Goal: Task Accomplishment & Management: Complete application form

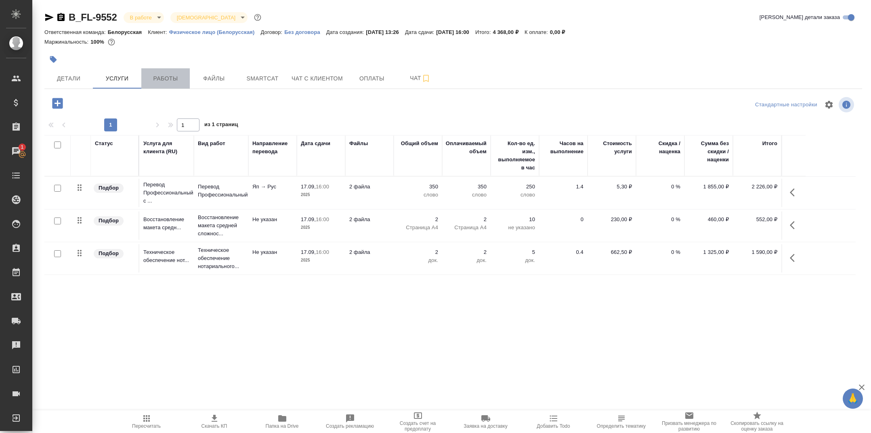
click at [181, 80] on span "Работы" at bounding box center [165, 79] width 39 height 10
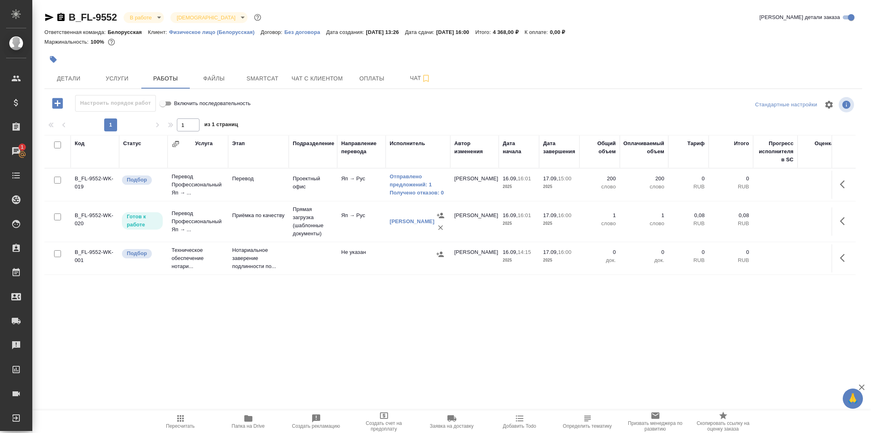
click at [347, 188] on td "Яп → Рус" at bounding box center [361, 184] width 48 height 28
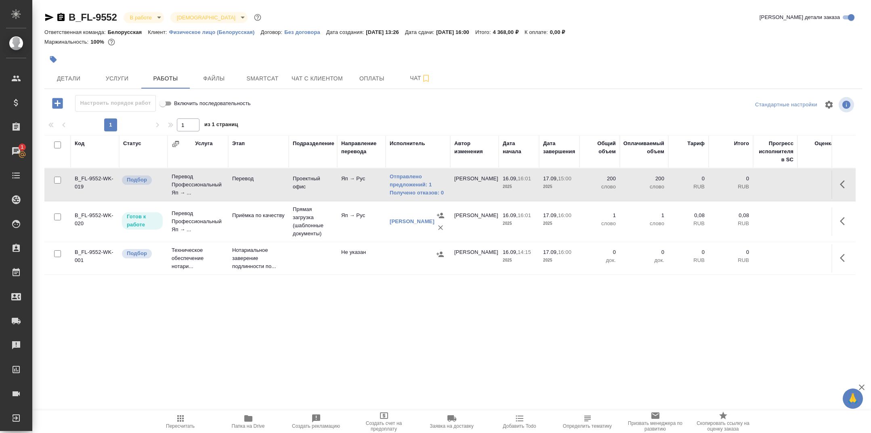
click at [347, 188] on td "Яп → Рус" at bounding box center [361, 184] width 48 height 28
click at [130, 76] on span "Услуги" at bounding box center [117, 79] width 39 height 10
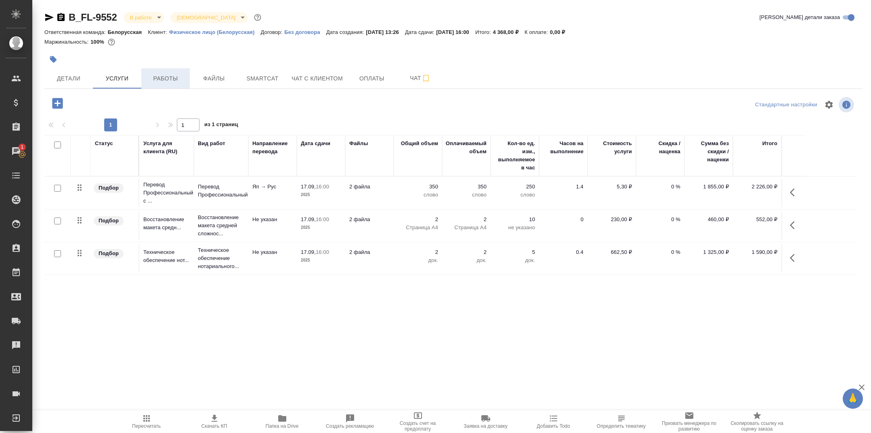
click at [169, 77] on span "Работы" at bounding box center [165, 79] width 39 height 10
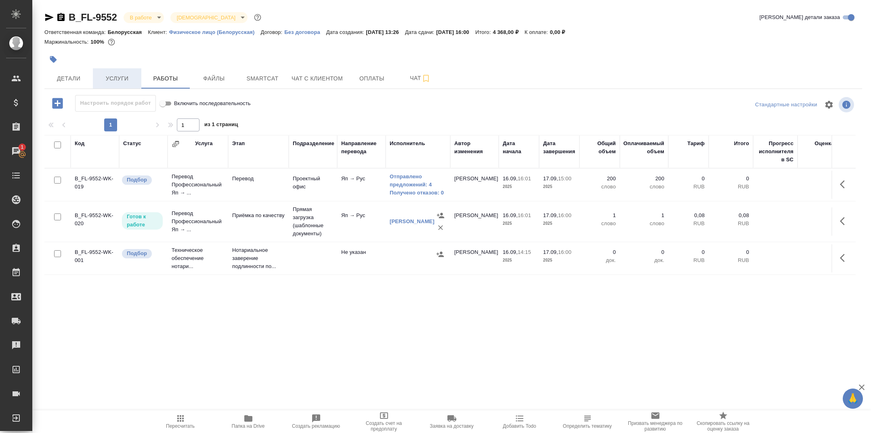
click at [128, 74] on span "Услуги" at bounding box center [117, 79] width 39 height 10
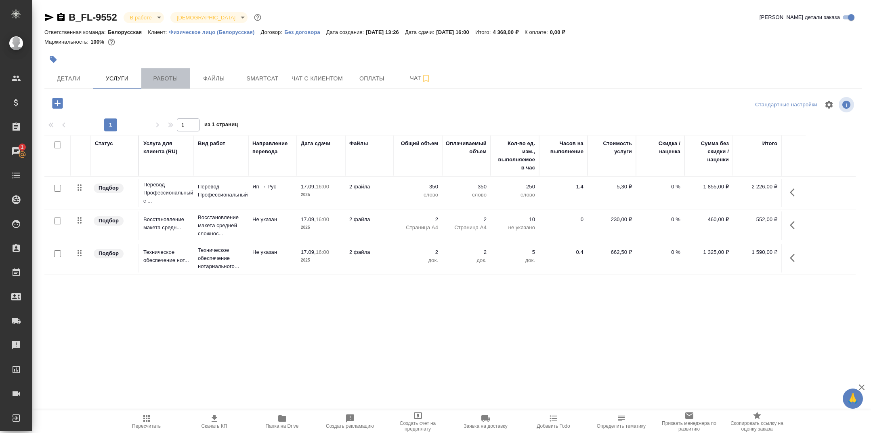
click at [164, 77] on span "Работы" at bounding box center [165, 79] width 39 height 10
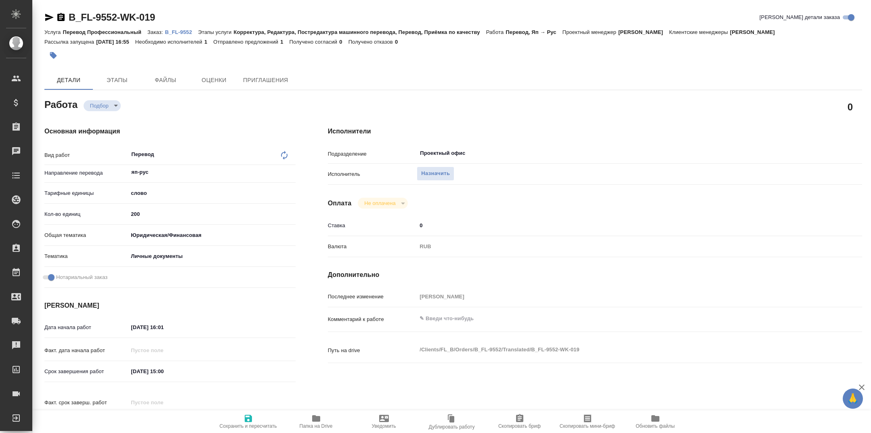
type textarea "x"
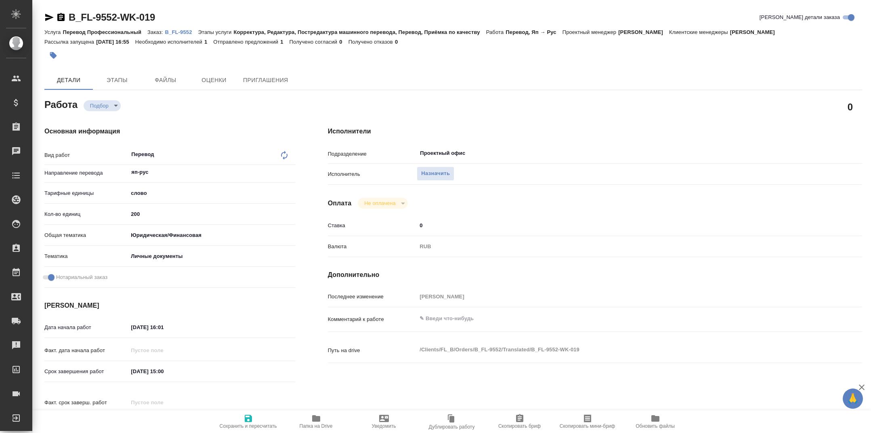
type textarea "x"
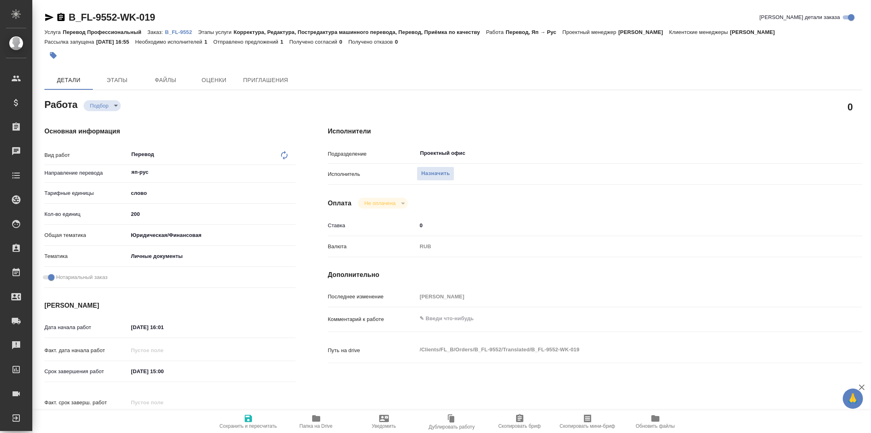
type textarea "x"
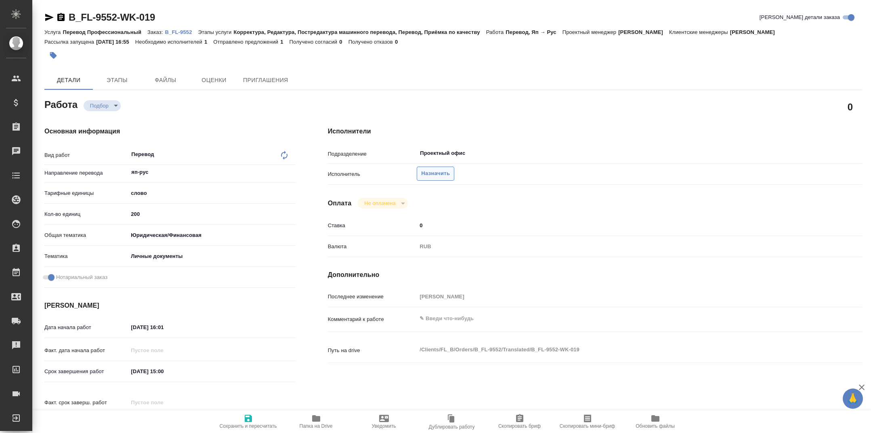
type textarea "x"
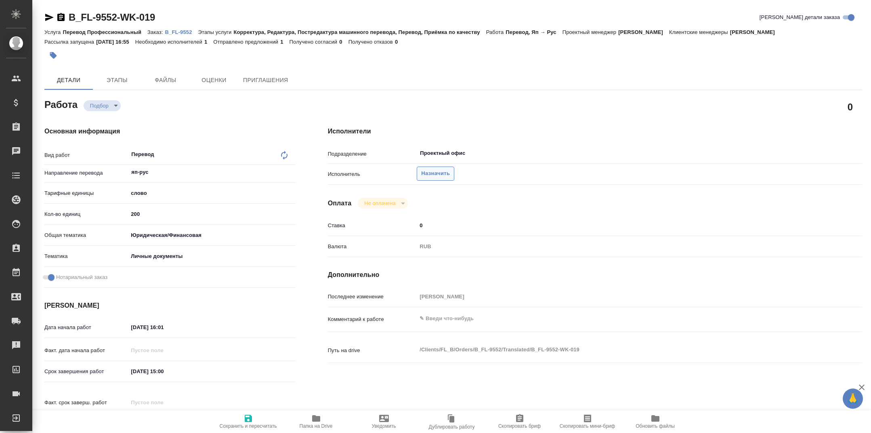
click at [428, 175] on span "Назначить" at bounding box center [435, 173] width 29 height 9
type textarea "x"
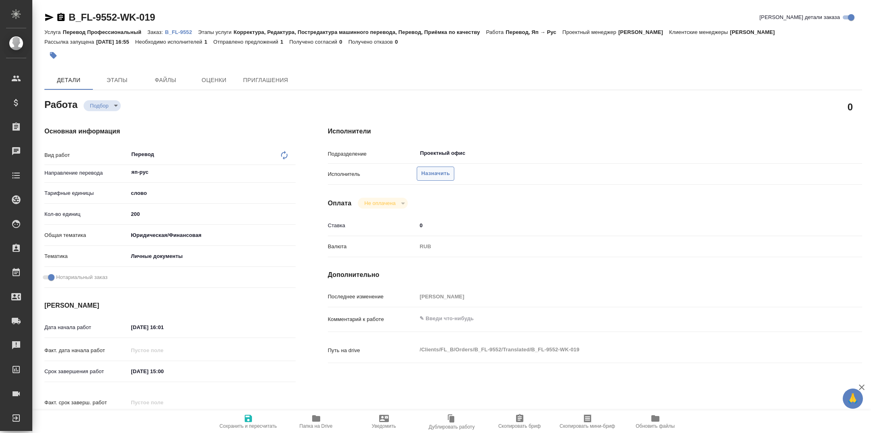
type textarea "x"
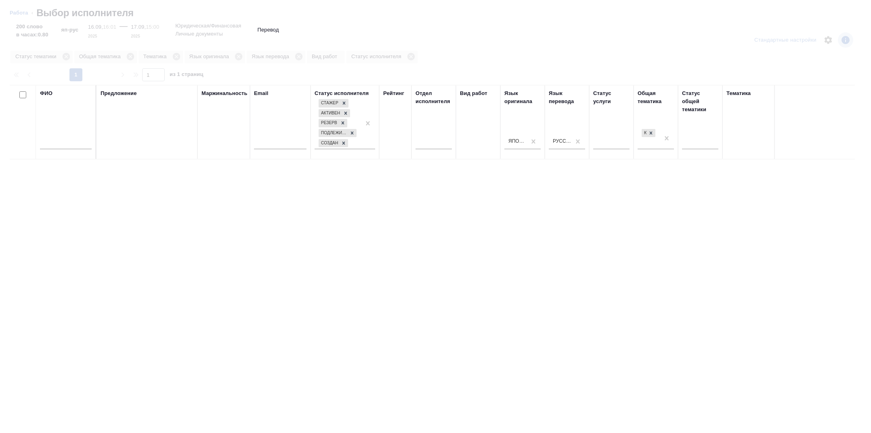
type textarea "x"
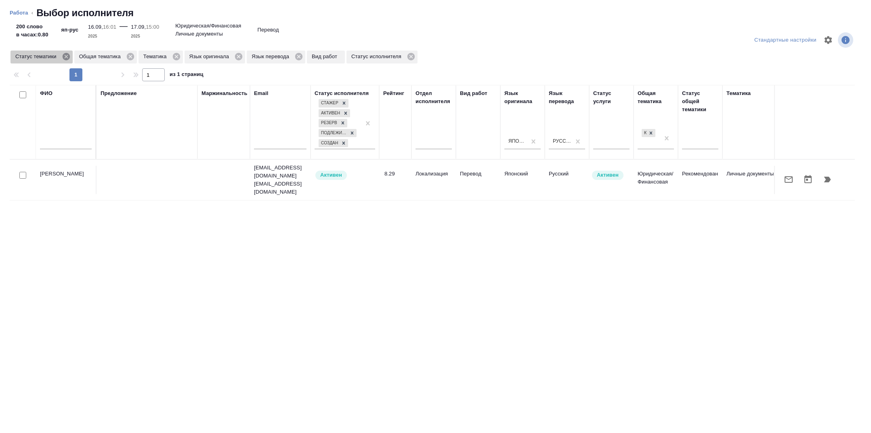
click at [67, 55] on icon at bounding box center [66, 56] width 9 height 9
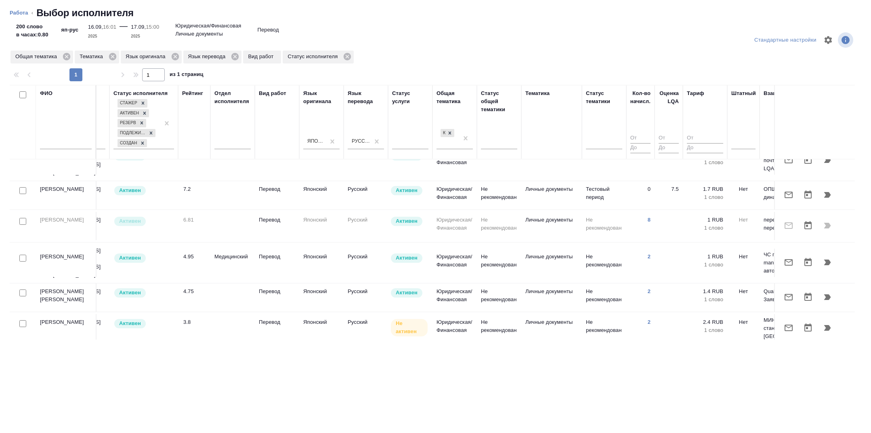
scroll to position [19, 328]
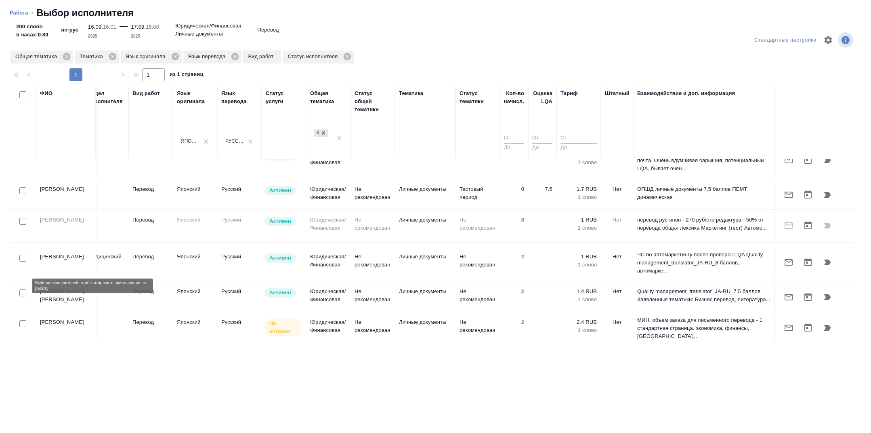
click at [24, 289] on input "checkbox" at bounding box center [22, 292] width 7 height 7
checkbox input "true"
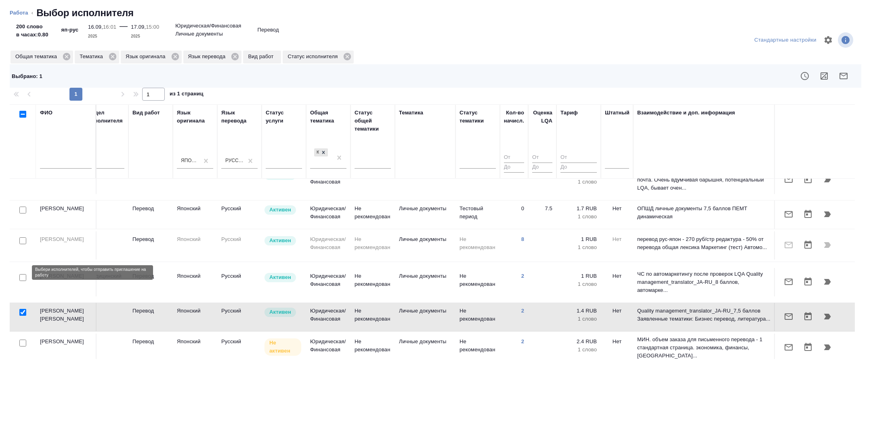
click at [24, 274] on input "checkbox" at bounding box center [22, 277] width 7 height 7
checkbox input "true"
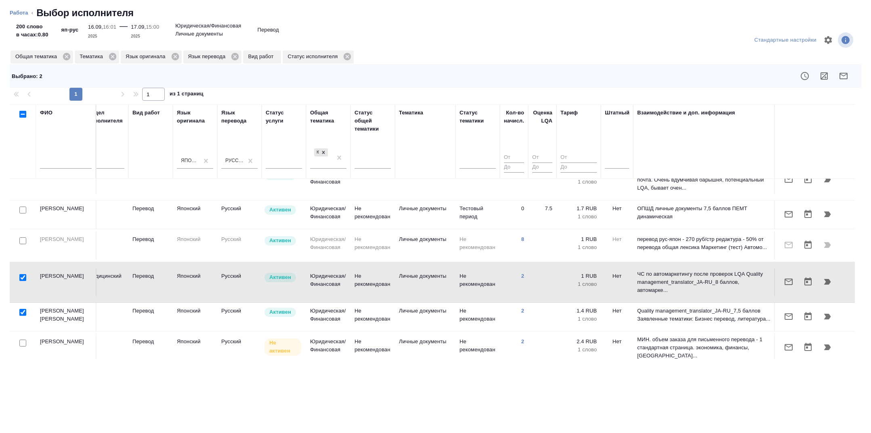
scroll to position [0, 328]
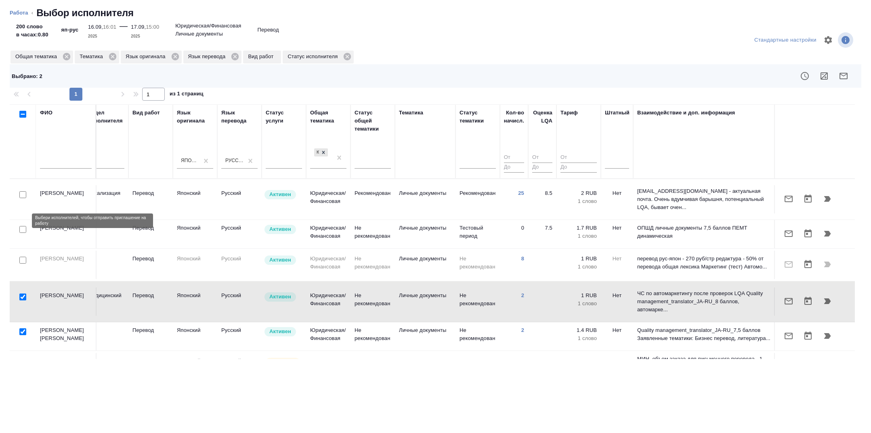
click at [21, 226] on input "checkbox" at bounding box center [22, 229] width 7 height 7
checkbox input "true"
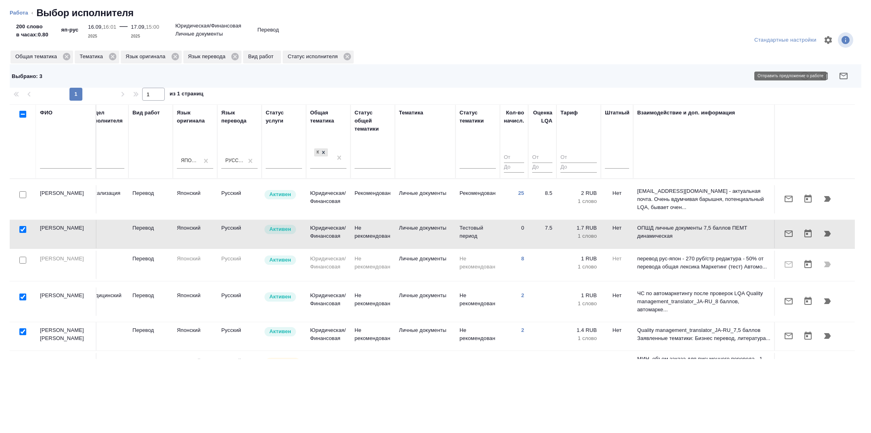
click at [847, 79] on icon "button" at bounding box center [844, 76] width 10 height 10
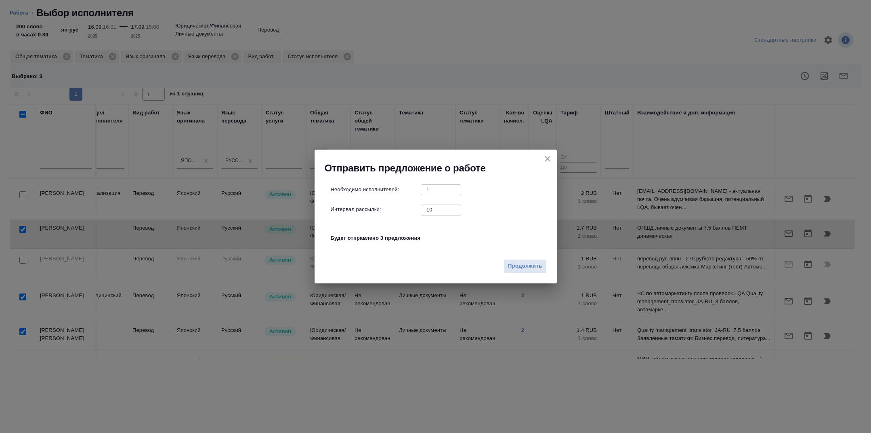
click at [432, 213] on input "10" at bounding box center [441, 209] width 40 height 10
type input "0"
click at [525, 265] on span "Продолжить" at bounding box center [525, 265] width 34 height 9
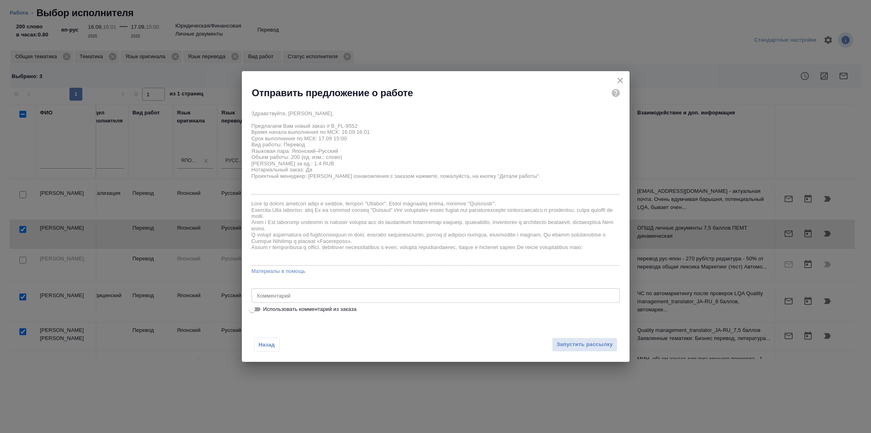
click at [388, 294] on textarea at bounding box center [435, 295] width 357 height 6
paste textarea "С листа, в помощь вложены макеты, чтобы удобнее было работать с форматом. Точну…"
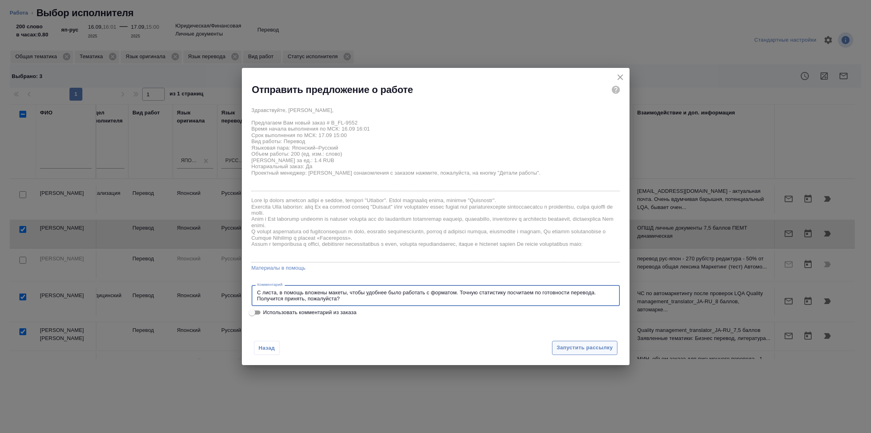
type textarea "С листа, в помощь вложены макеты, чтобы удобнее было работать с форматом. Точну…"
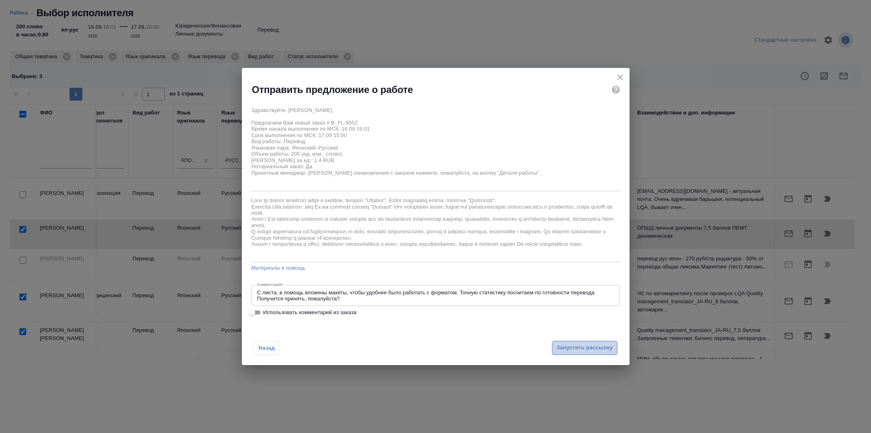
click at [598, 343] on span "Запустить рассылку" at bounding box center [585, 347] width 56 height 9
type textarea "x"
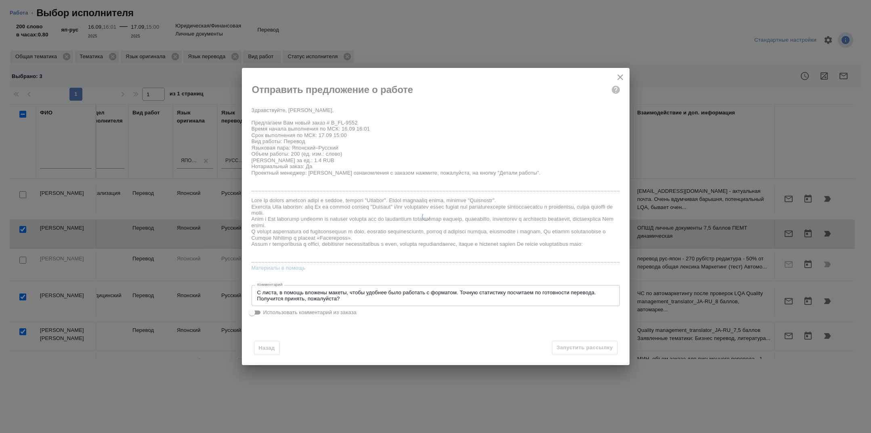
type textarea "x"
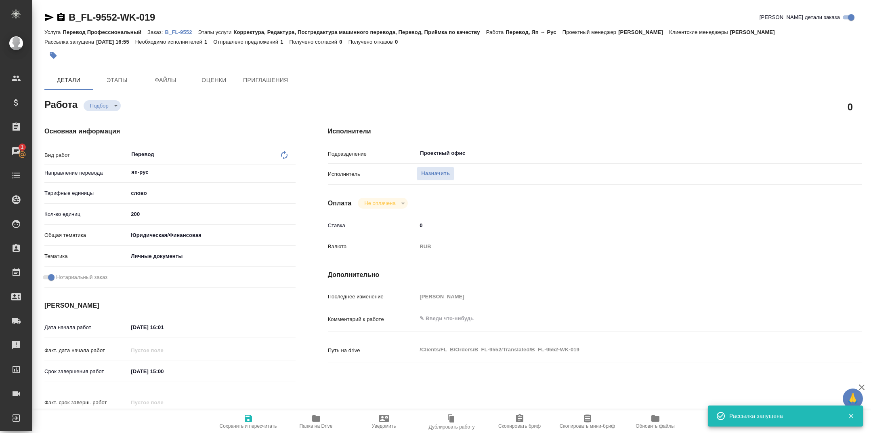
type input "recruiting"
type textarea "Перевод"
type textarea "x"
type input "яп-рус"
type input "5a8b1489cc6b4906c91bfd90"
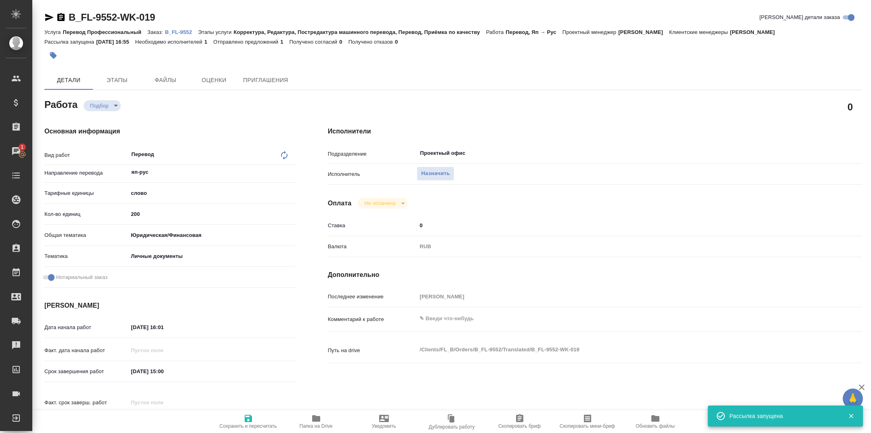
type input "200"
type input "yr-fn"
type input "5a8b8b956a9677013d343cfe"
checkbox input "true"
type input "16.09.2025 16:01"
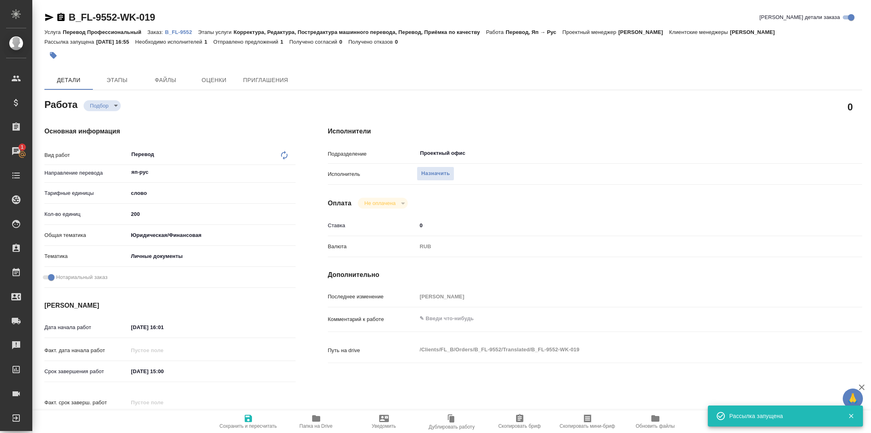
type input "17.09.2025 15:00"
type input "17.09.2025 16:00"
type input "Проектный офис"
type input "notPayed"
type input "0"
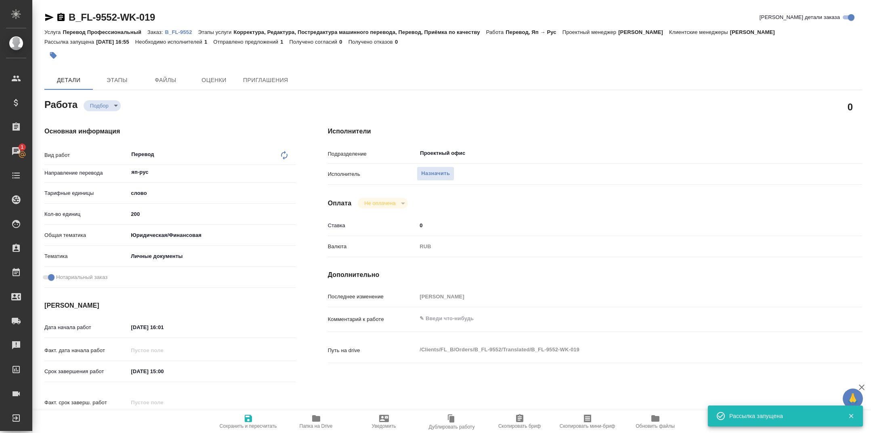
type input "RUB"
type input "Тарабановская Анастасия"
type textarea "x"
type textarea "/Clients/FL_B/Orders/B_FL-9552/Translated/B_FL-9552-WK-019"
type textarea "x"
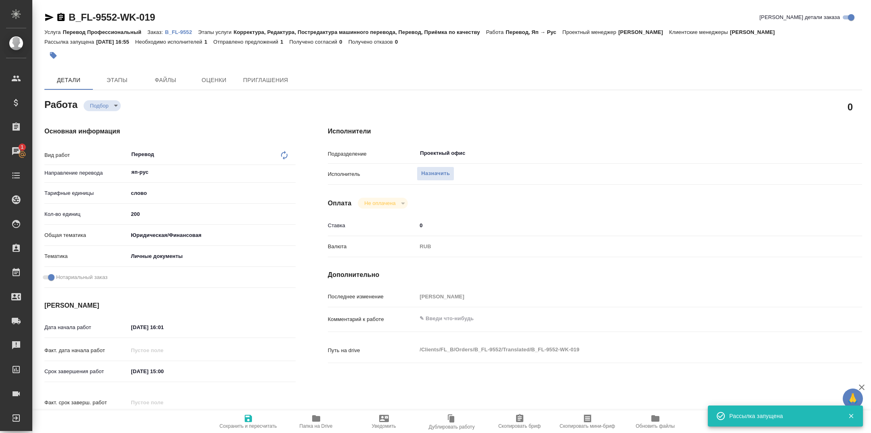
type input "B_FL-9552"
type input "Перевод Профессиональный"
type input "Корректура, Редактура, Постредактура машинного перевода, Перевод, Приёмка по ка…"
type input "Богомолова Анастасия"
type input "/Clients/FL_B/Orders/B_FL-9552"
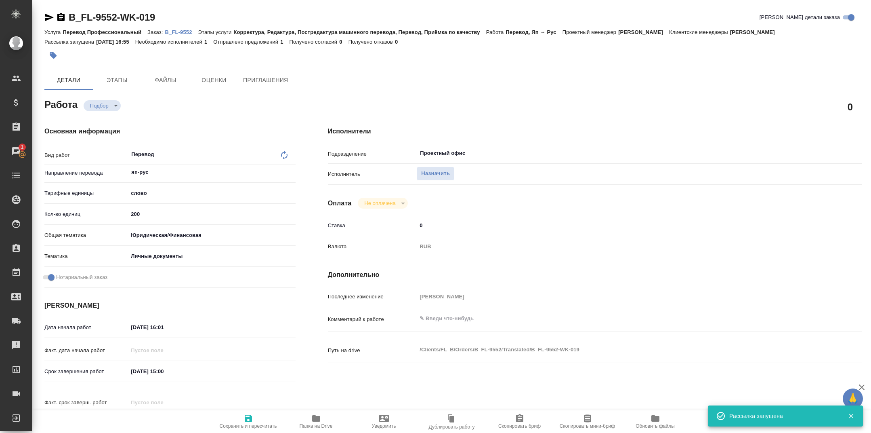
type textarea "x"
type textarea "нужен проф перевод дубляж на англ опускаем, переводим с яп, если все повторяется"
type textarea "x"
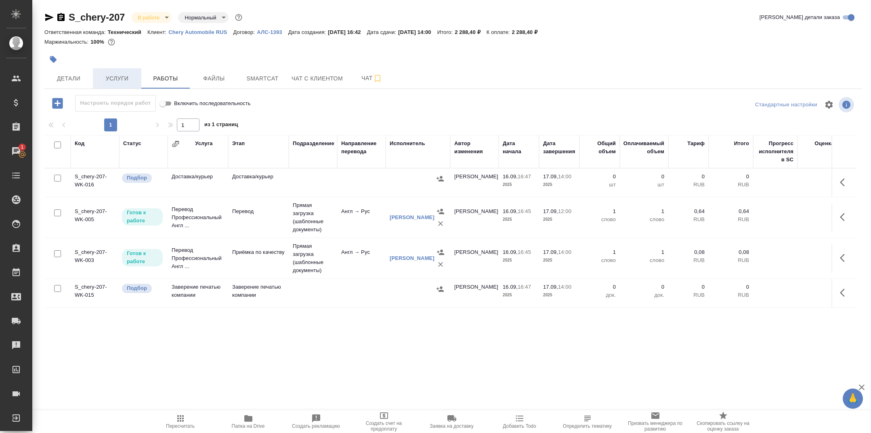
click at [117, 74] on span "Услуги" at bounding box center [117, 79] width 39 height 10
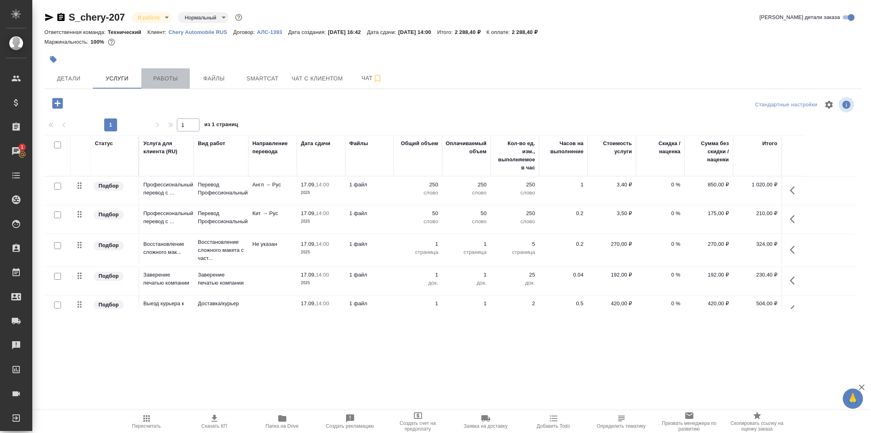
click at [161, 71] on button "Работы" at bounding box center [165, 78] width 48 height 20
